Goal: Task Accomplishment & Management: Use online tool/utility

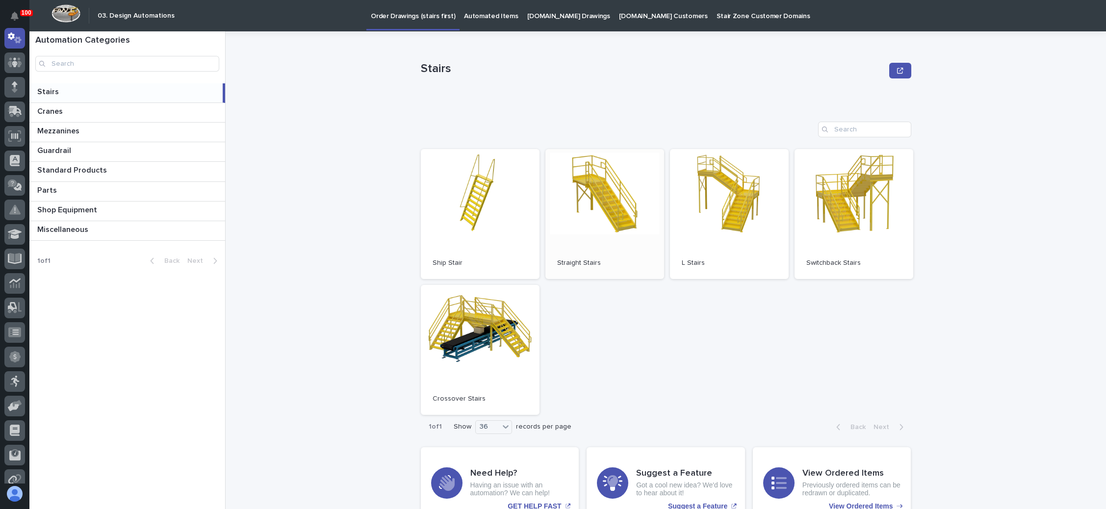
click at [607, 189] on link "Open" at bounding box center [604, 214] width 119 height 130
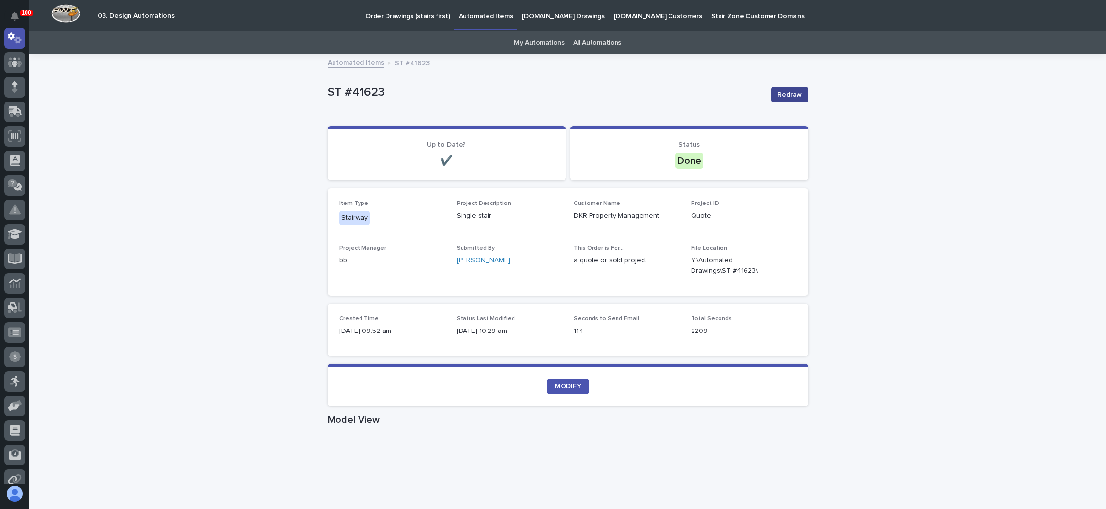
click at [785, 93] on span "Redraw" at bounding box center [789, 95] width 25 height 10
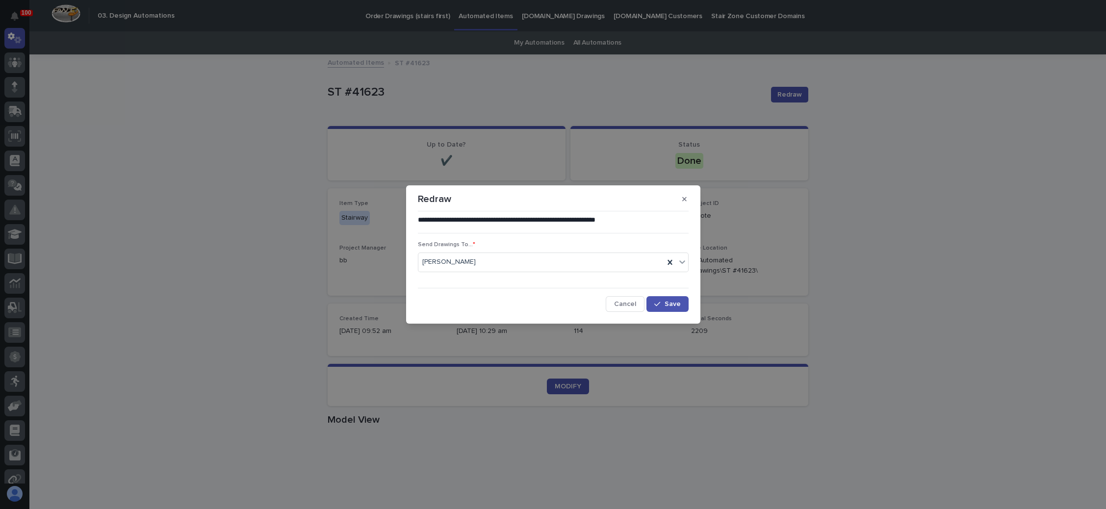
click at [627, 298] on button "Cancel" at bounding box center [624, 304] width 39 height 16
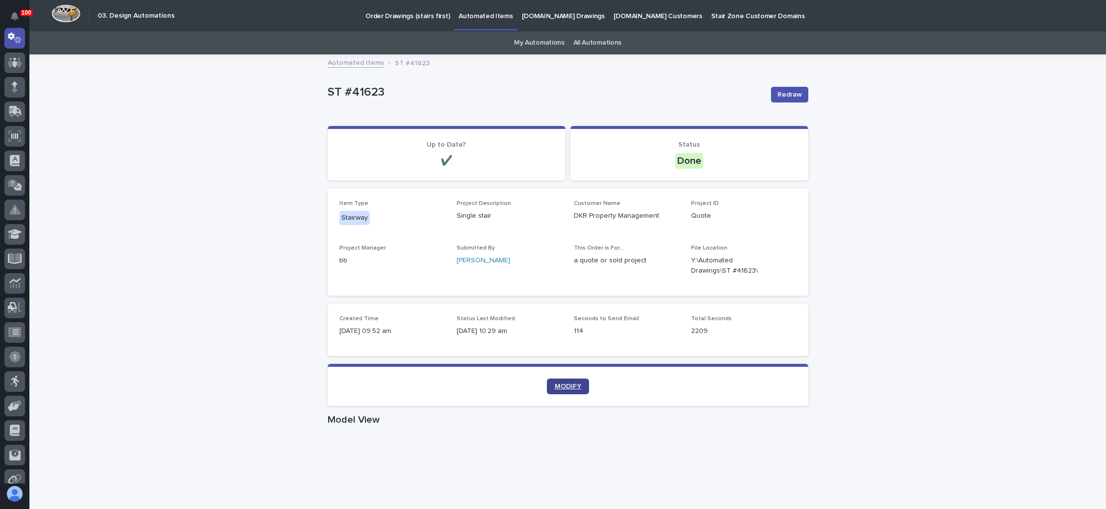
click at [560, 381] on link "MODIFY" at bounding box center [568, 386] width 42 height 16
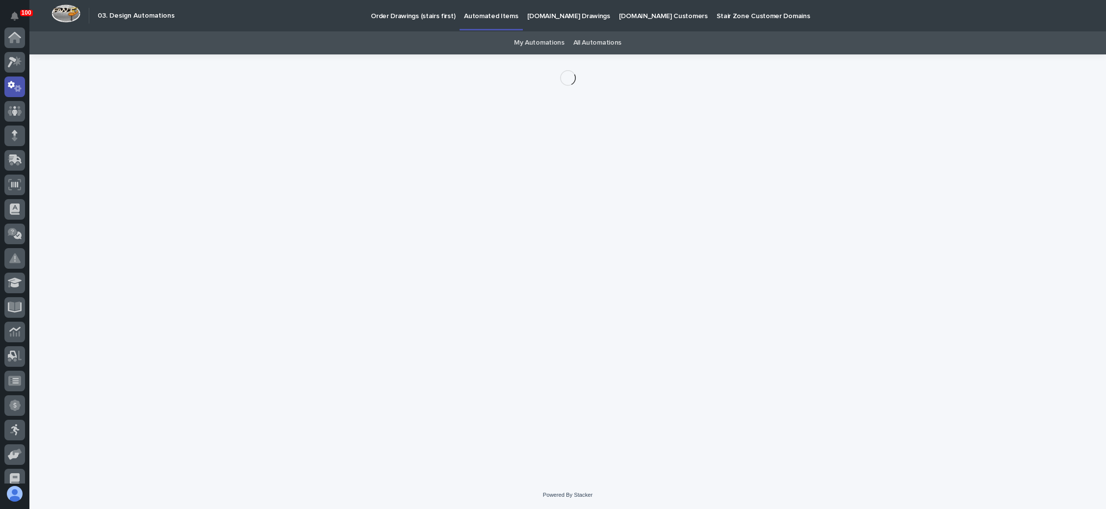
scroll to position [49, 0]
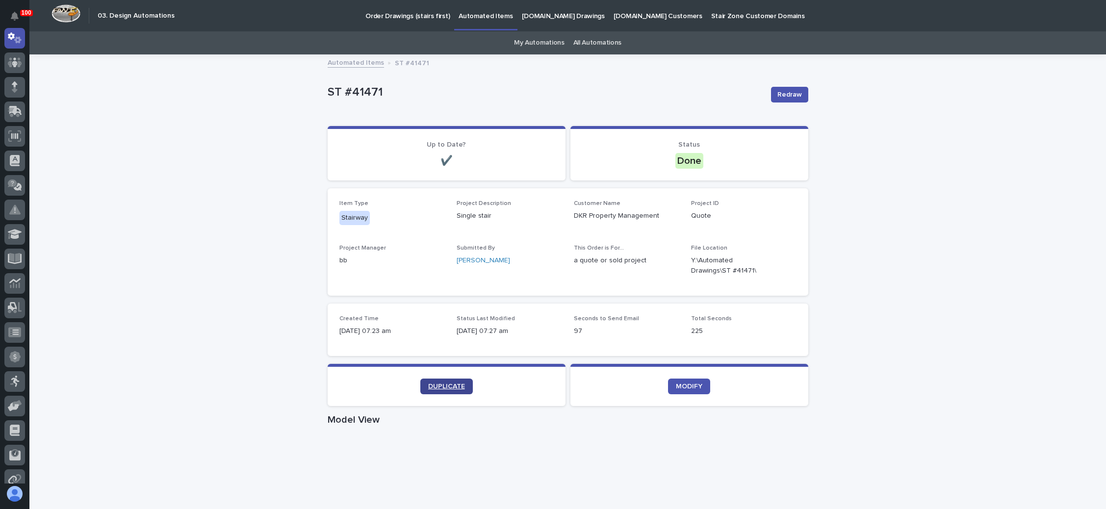
click at [443, 384] on span "DUPLICATE" at bounding box center [446, 386] width 37 height 7
